Goal: Find specific page/section: Find specific page/section

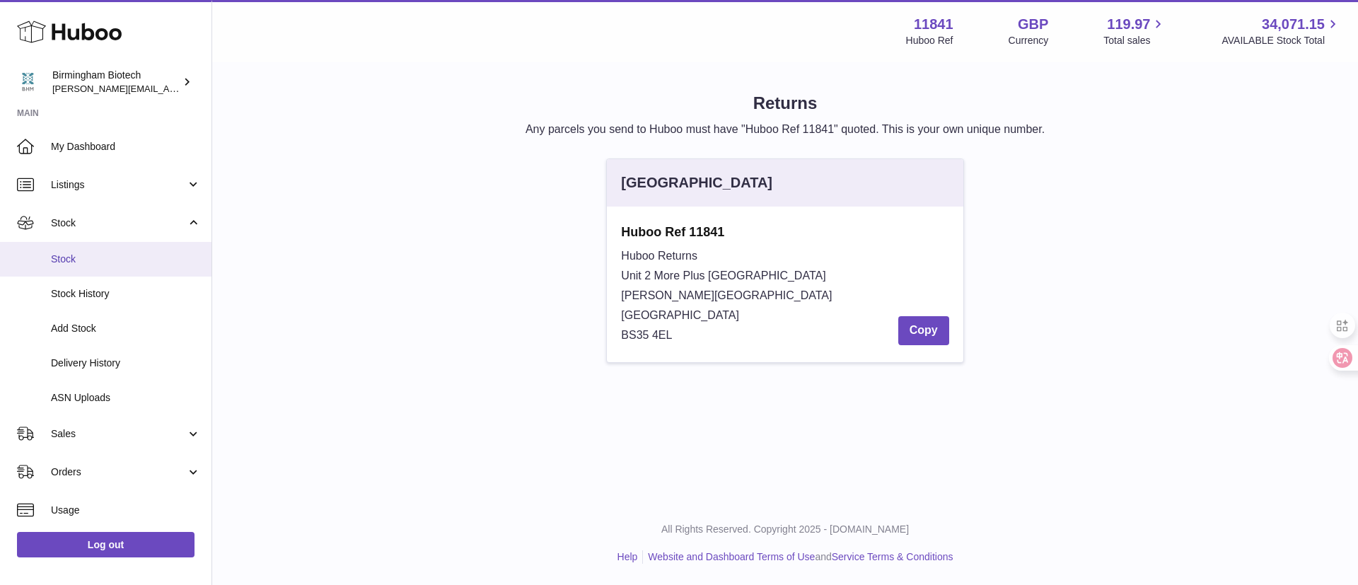
click at [100, 259] on span "Stock" at bounding box center [126, 258] width 150 height 13
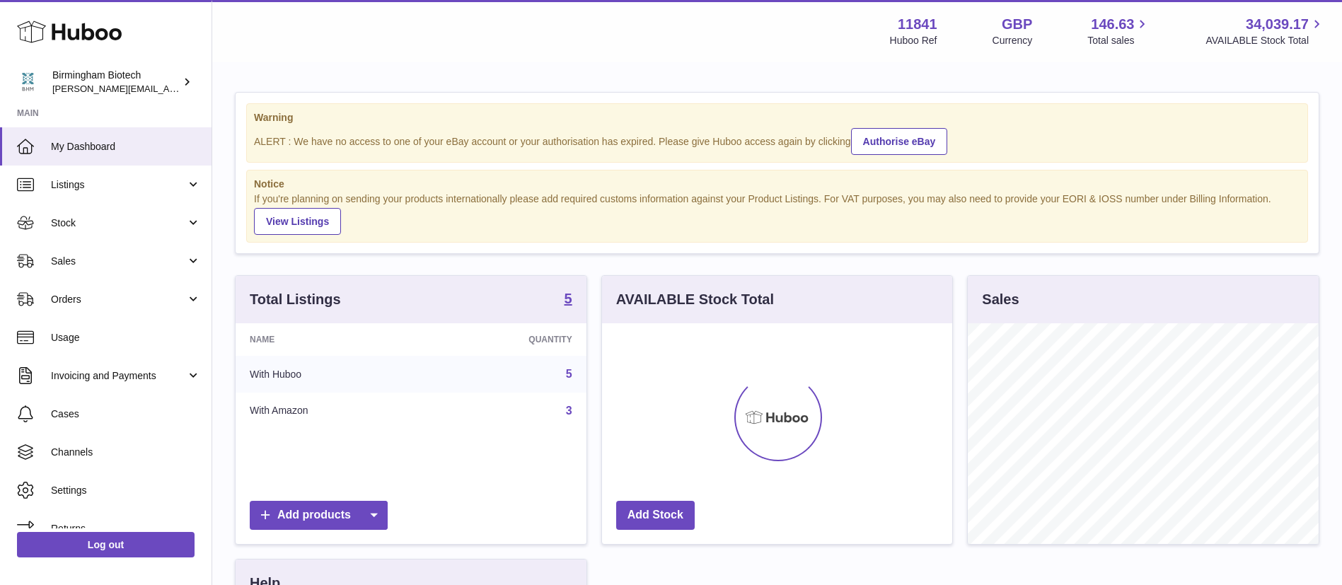
scroll to position [221, 350]
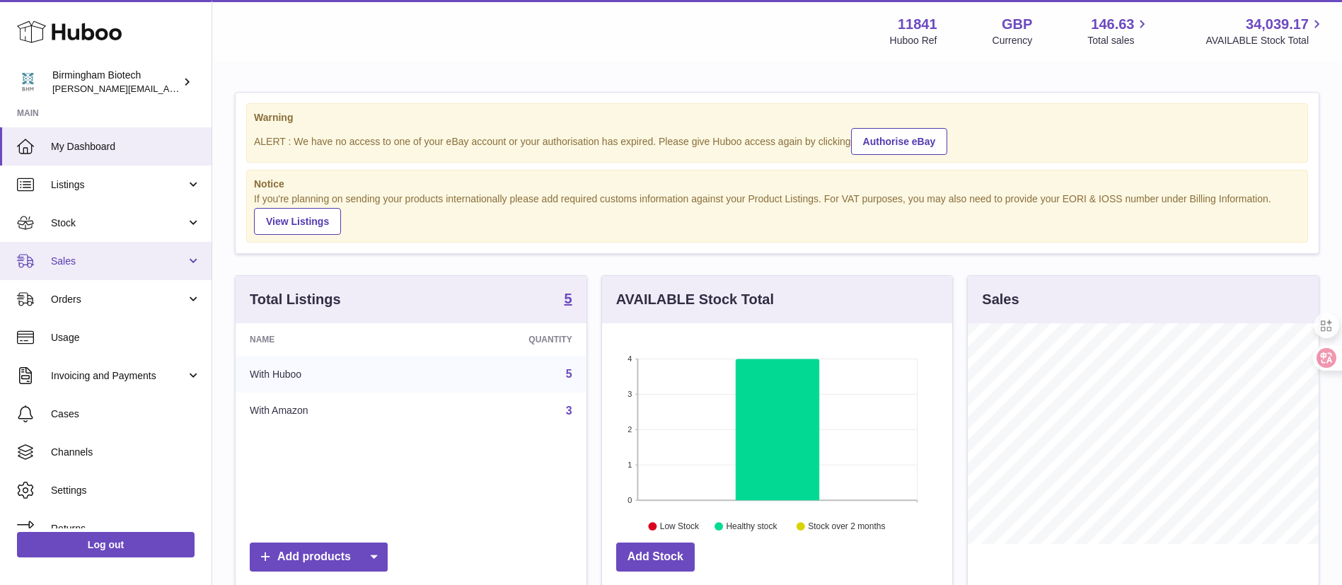
click at [105, 257] on span "Sales" at bounding box center [118, 261] width 135 height 13
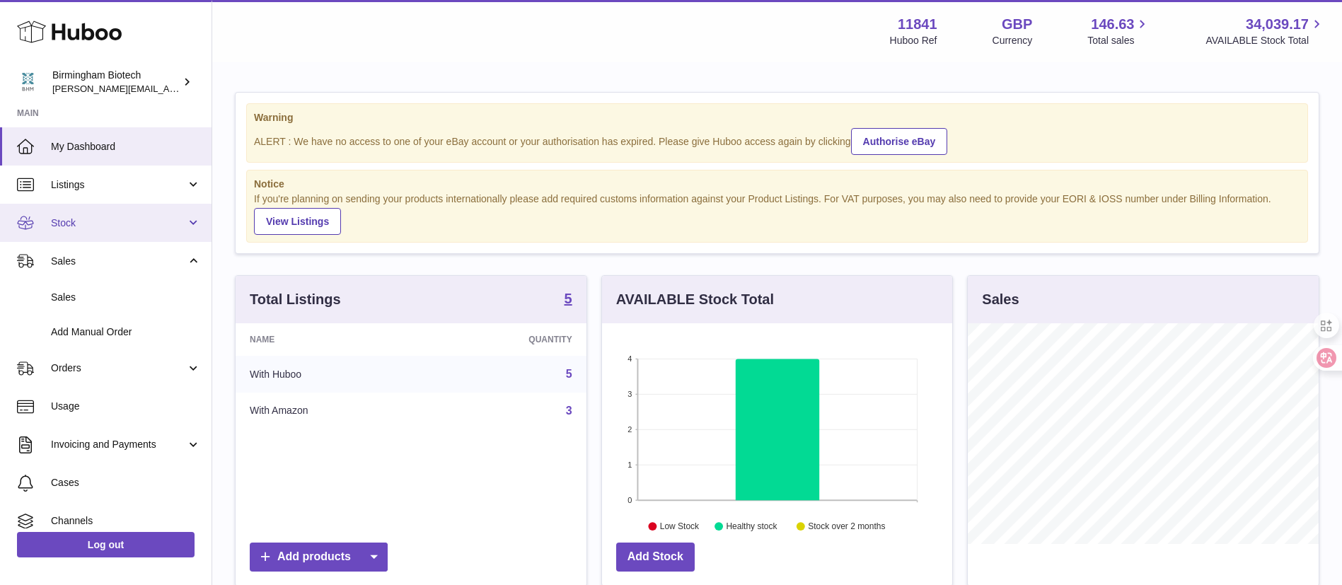
click at [127, 231] on link "Stock" at bounding box center [105, 223] width 211 height 38
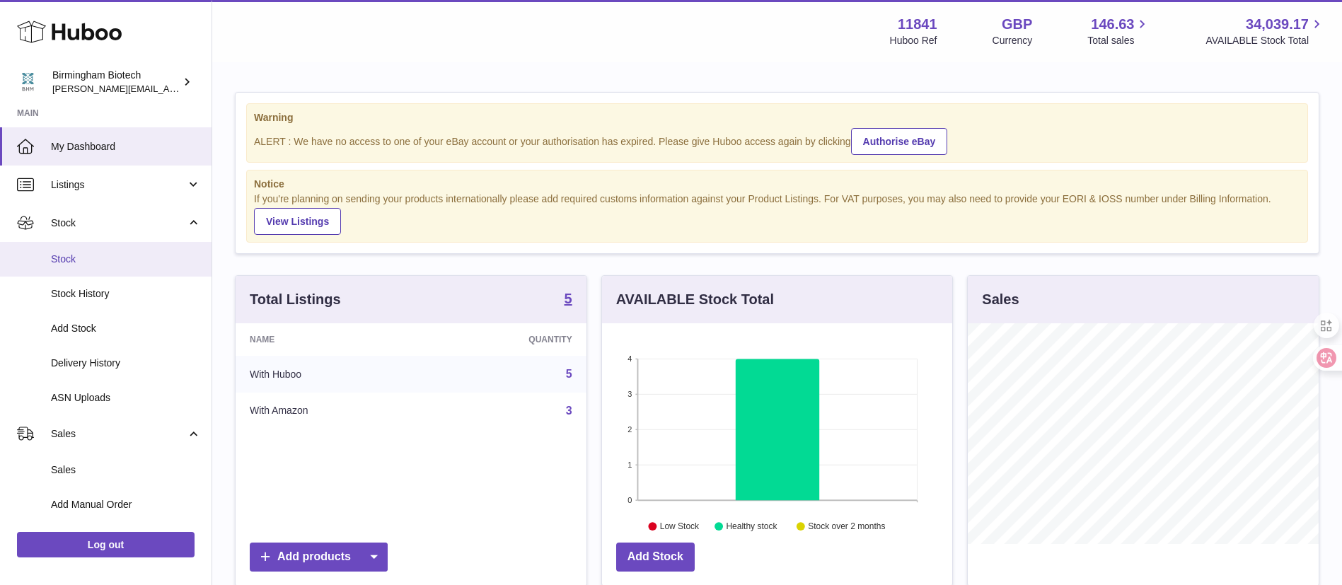
click at [103, 265] on span "Stock" at bounding box center [126, 258] width 150 height 13
click at [94, 261] on span "Stock" at bounding box center [126, 258] width 150 height 13
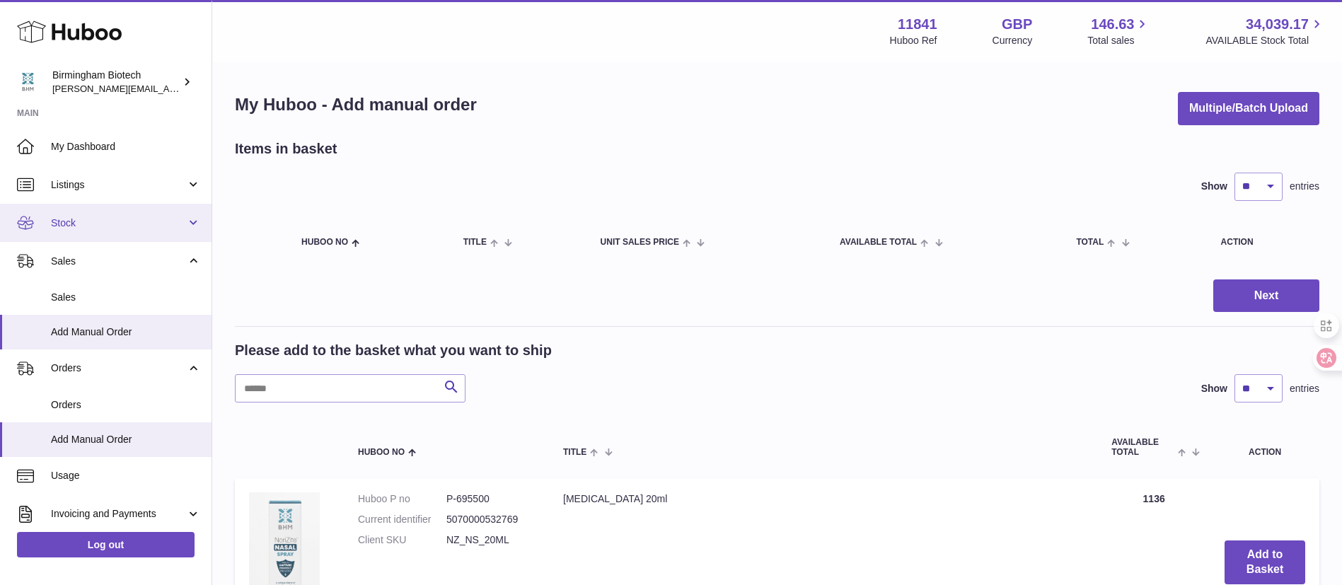
click at [92, 227] on span "Stock" at bounding box center [118, 222] width 135 height 13
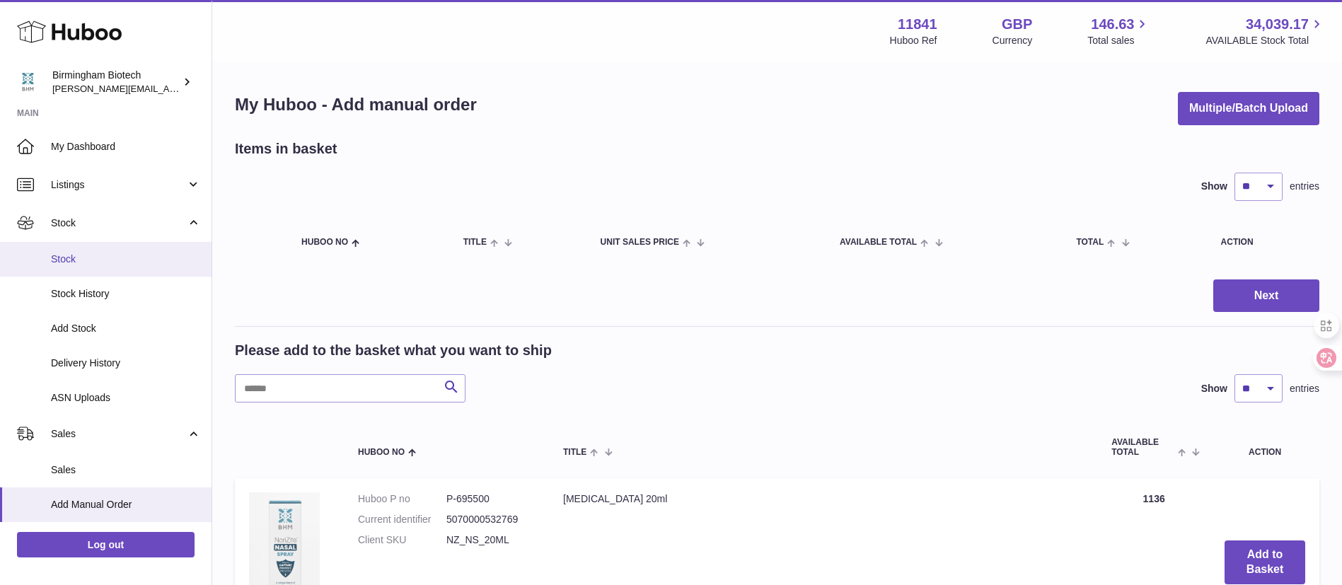
click at [93, 262] on span "Stock" at bounding box center [126, 258] width 150 height 13
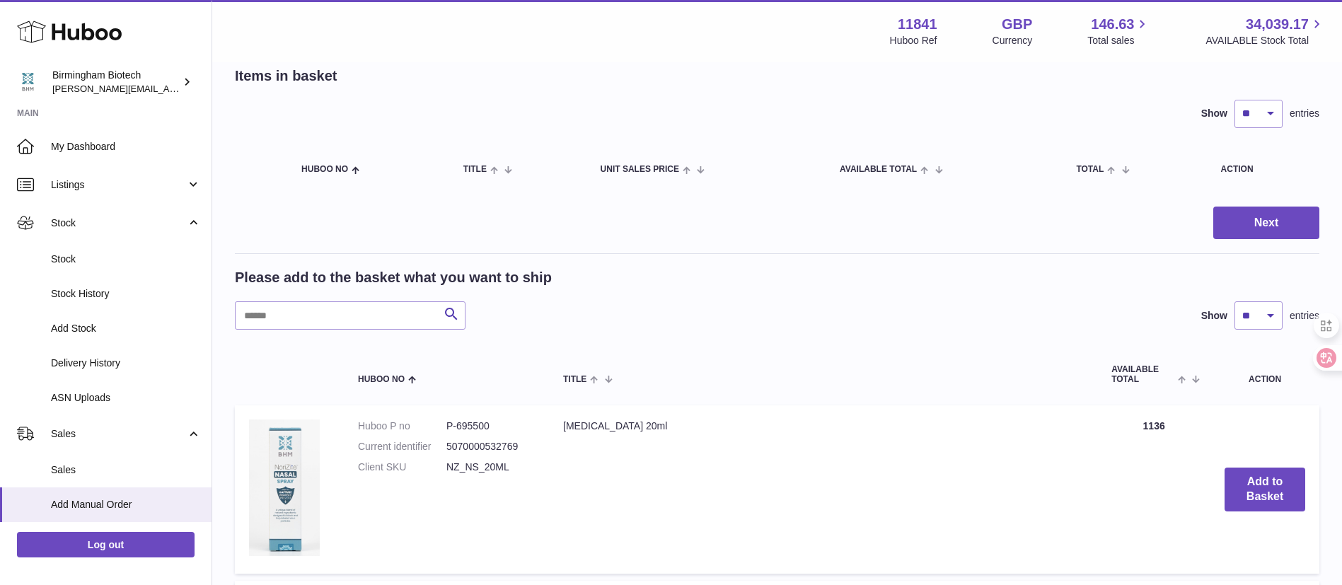
scroll to position [106, 0]
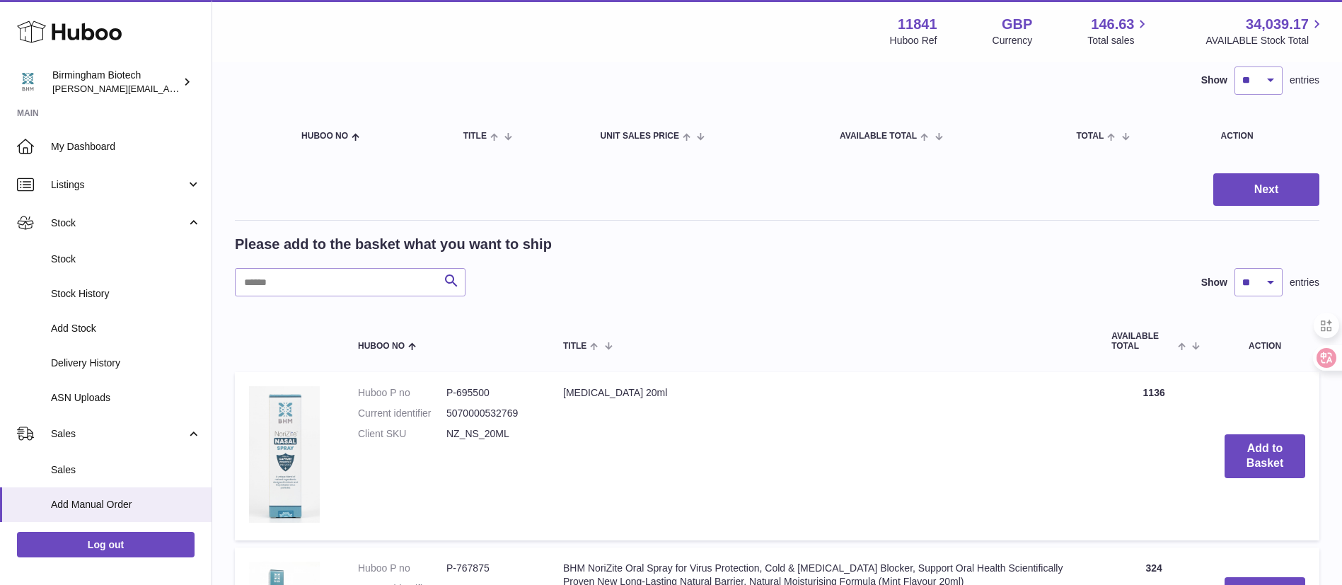
click at [475, 427] on dd "NZ_NS_20ML" at bounding box center [490, 433] width 88 height 13
copy tr "NZ_NS_20ML"
